Goal: Information Seeking & Learning: Learn about a topic

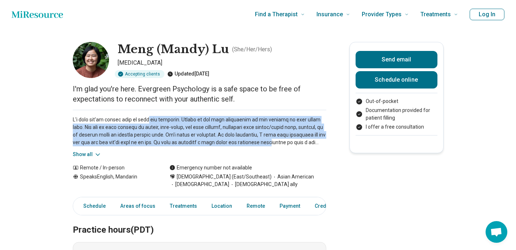
drag, startPoint x: 269, startPoint y: 143, endPoint x: 149, endPoint y: 122, distance: 121.0
click at [149, 122] on p at bounding box center [199, 131] width 253 height 30
drag, startPoint x: 77, startPoint y: 117, endPoint x: 233, endPoint y: 145, distance: 158.9
click at [233, 145] on p at bounding box center [199, 131] width 253 height 30
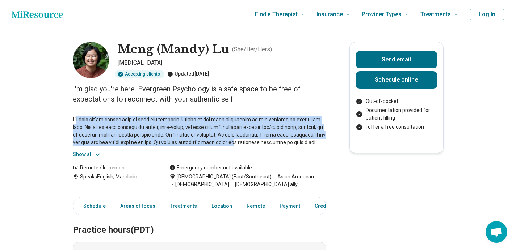
click at [233, 145] on p at bounding box center [199, 131] width 253 height 30
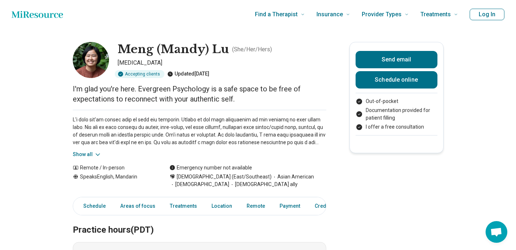
click at [90, 153] on button "Show all" at bounding box center [87, 155] width 29 height 8
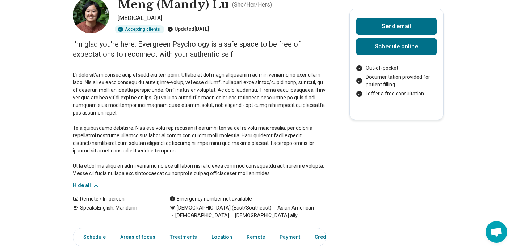
scroll to position [45, 0]
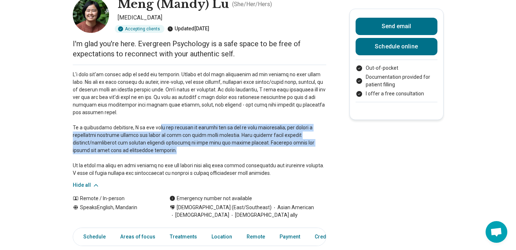
drag, startPoint x: 187, startPoint y: 152, endPoint x: 155, endPoint y: 126, distance: 41.4
click at [155, 126] on p at bounding box center [199, 124] width 253 height 106
drag, startPoint x: 206, startPoint y: 151, endPoint x: 64, endPoint y: 129, distance: 143.5
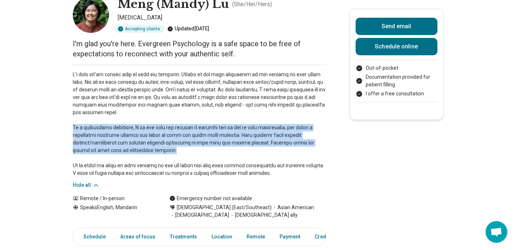
drag, startPoint x: 150, startPoint y: 152, endPoint x: 70, endPoint y: 129, distance: 82.8
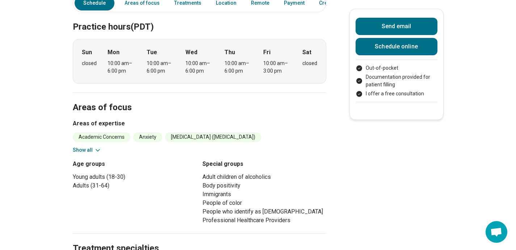
scroll to position [325, 0]
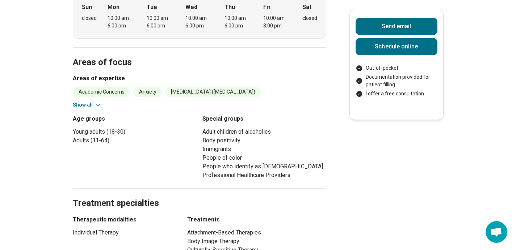
click at [89, 105] on button "Show all" at bounding box center [87, 105] width 29 height 8
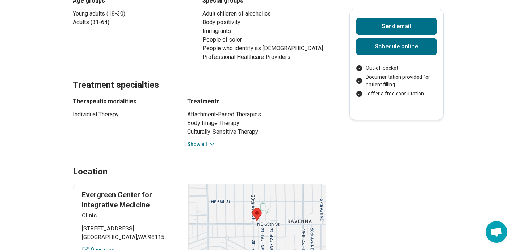
scroll to position [541, 0]
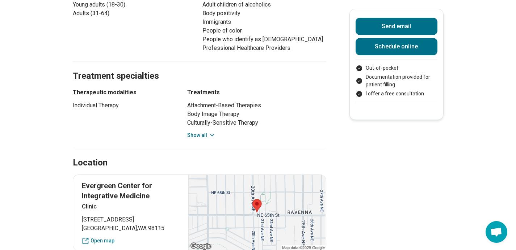
click at [210, 134] on icon at bounding box center [211, 135] width 7 height 7
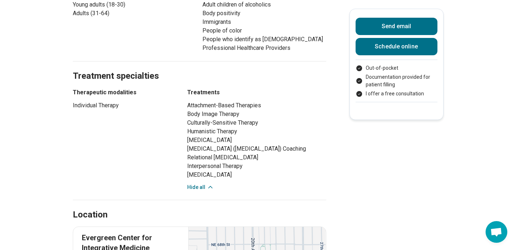
drag, startPoint x: 185, startPoint y: 131, endPoint x: 254, endPoint y: 184, distance: 87.6
click at [254, 184] on div "Therapeutic modalities Individual Therapy Treatments Attachment-Based Therapies…" at bounding box center [199, 139] width 253 height 103
click at [254, 180] on li "[MEDICAL_DATA]" at bounding box center [256, 175] width 139 height 9
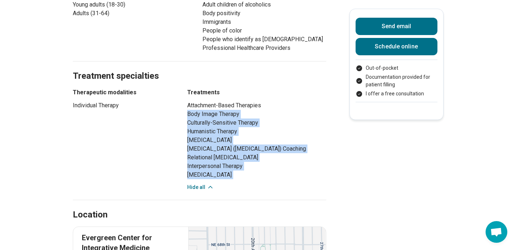
drag, startPoint x: 254, startPoint y: 184, endPoint x: 190, endPoint y: 112, distance: 96.7
click at [190, 112] on ul "Attachment-Based Therapies Body Image Therapy Culturally-Sensitive Therapy Huma…" at bounding box center [256, 140] width 139 height 78
click at [190, 112] on li "Body Image Therapy" at bounding box center [256, 114] width 139 height 9
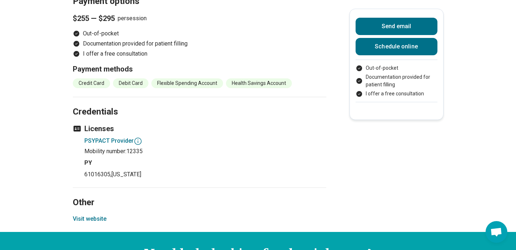
scroll to position [1014, 0]
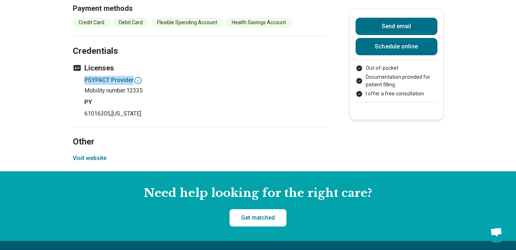
drag, startPoint x: 88, startPoint y: 92, endPoint x: 152, endPoint y: 95, distance: 64.1
click at [152, 95] on li "PSYPACT Provider Mobility number: 12335" at bounding box center [205, 85] width 242 height 19
click at [99, 85] on h4 "PSYPACT Provider" at bounding box center [205, 80] width 242 height 9
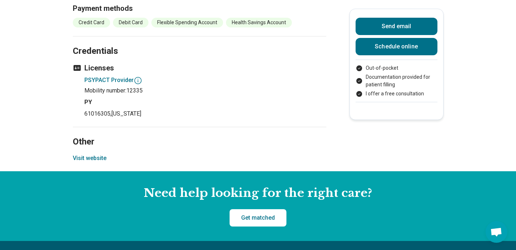
click at [90, 107] on h4 "PY" at bounding box center [205, 102] width 242 height 9
click at [139, 85] on icon at bounding box center [138, 80] width 9 height 9
click at [176, 118] on p "61016305 , [US_STATE]" at bounding box center [205, 114] width 242 height 9
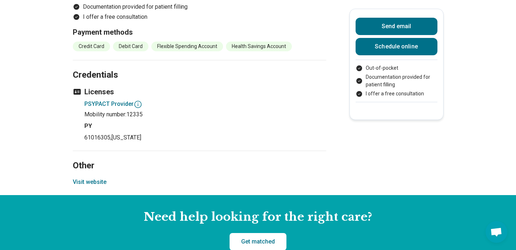
scroll to position [1017, 0]
